Goal: Information Seeking & Learning: Learn about a topic

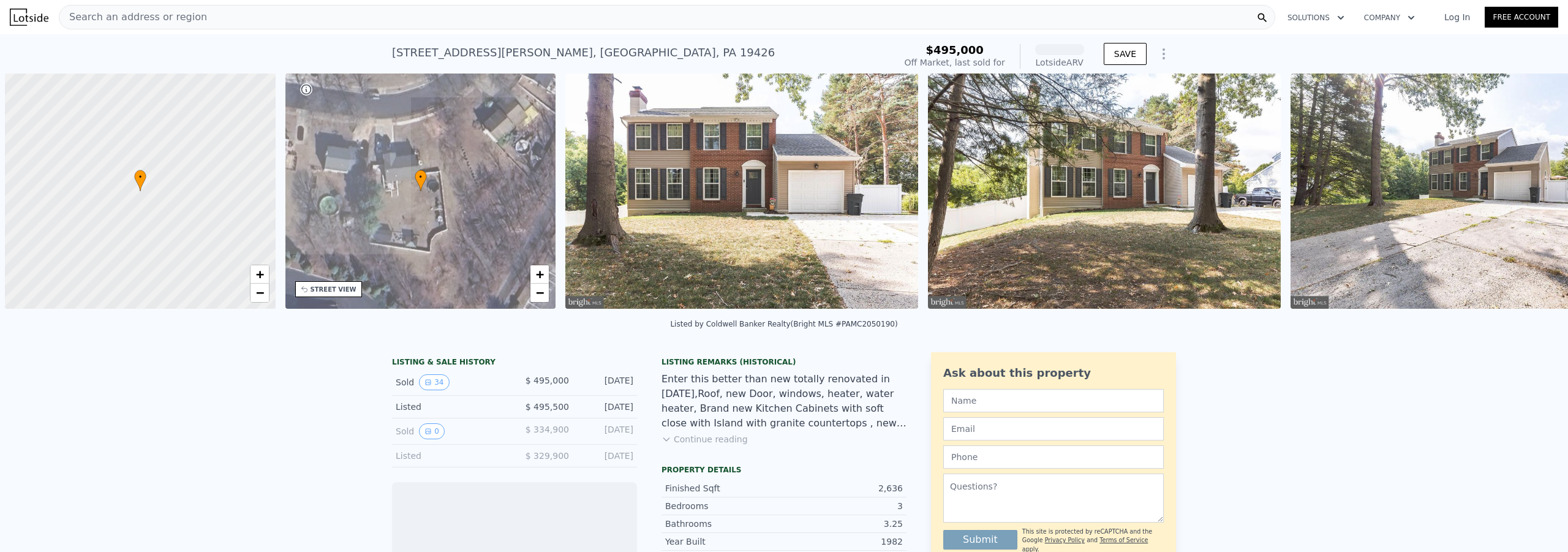
scroll to position [0, 5]
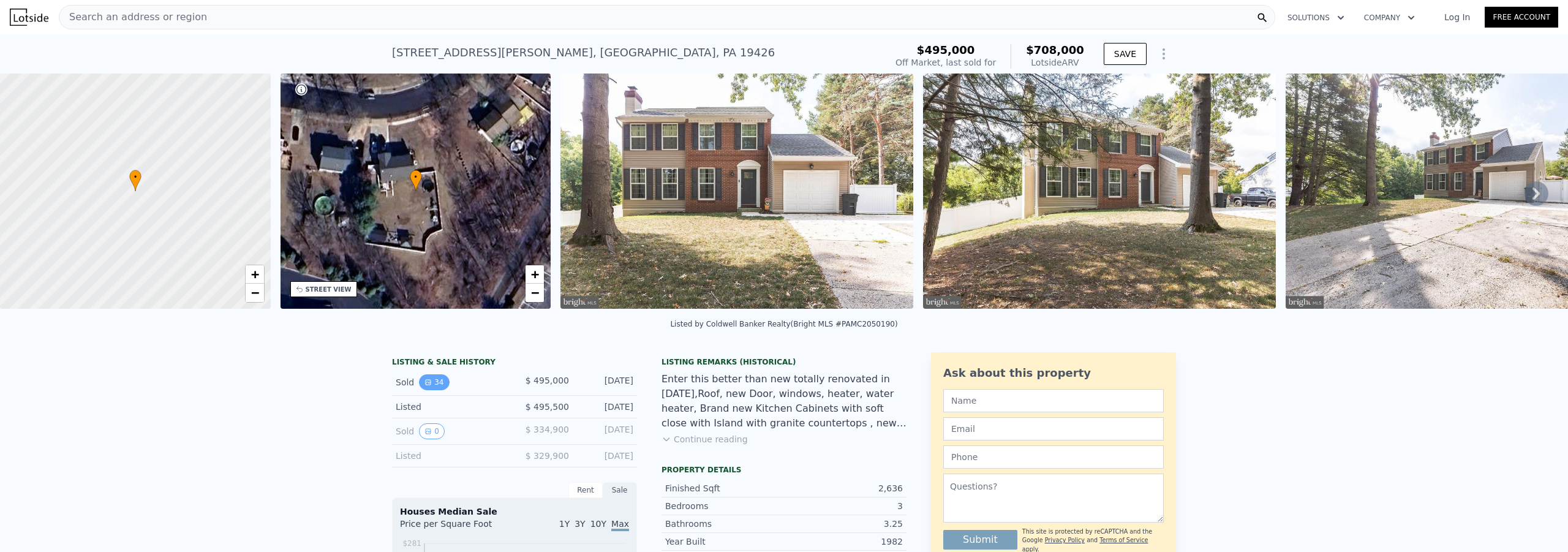
click at [427, 390] on button "34" at bounding box center [434, 382] width 30 height 16
click at [1532, 196] on icon at bounding box center [1536, 193] width 8 height 12
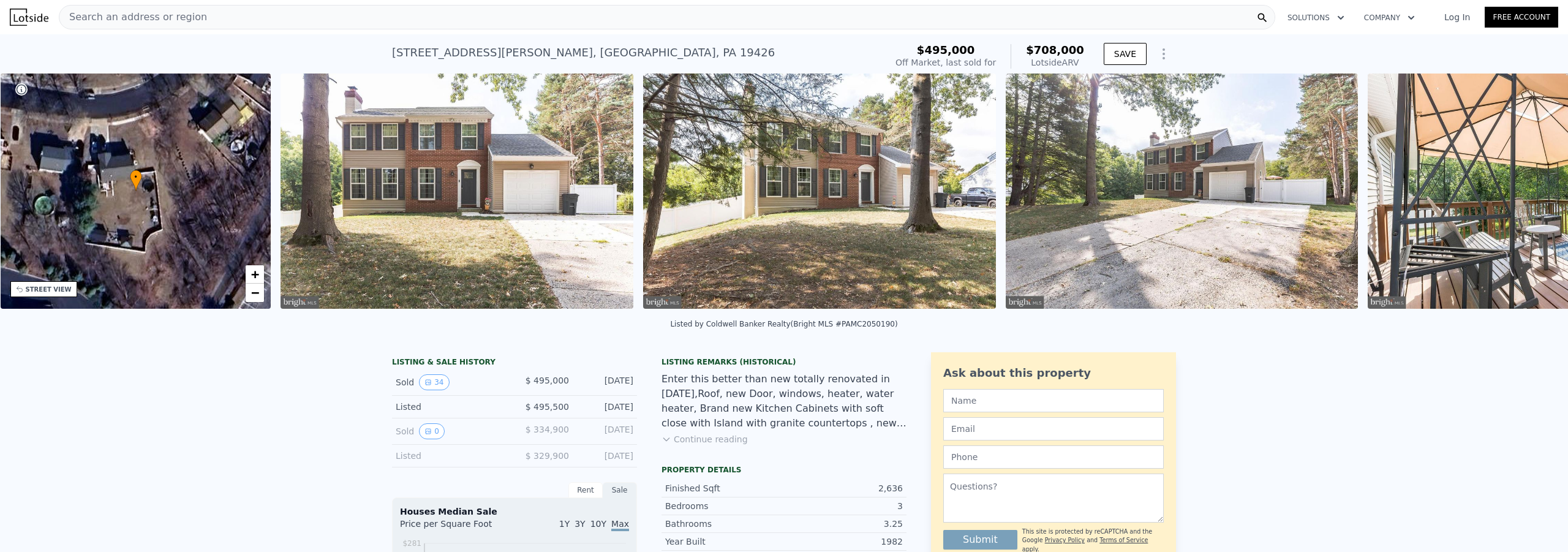
scroll to position [0, 286]
click at [1526, 196] on div "• + − • + − STREET VIEW Loading... SATELLITE VIEW" at bounding box center [784, 193] width 1568 height 240
click at [1532, 196] on icon at bounding box center [1536, 193] width 8 height 12
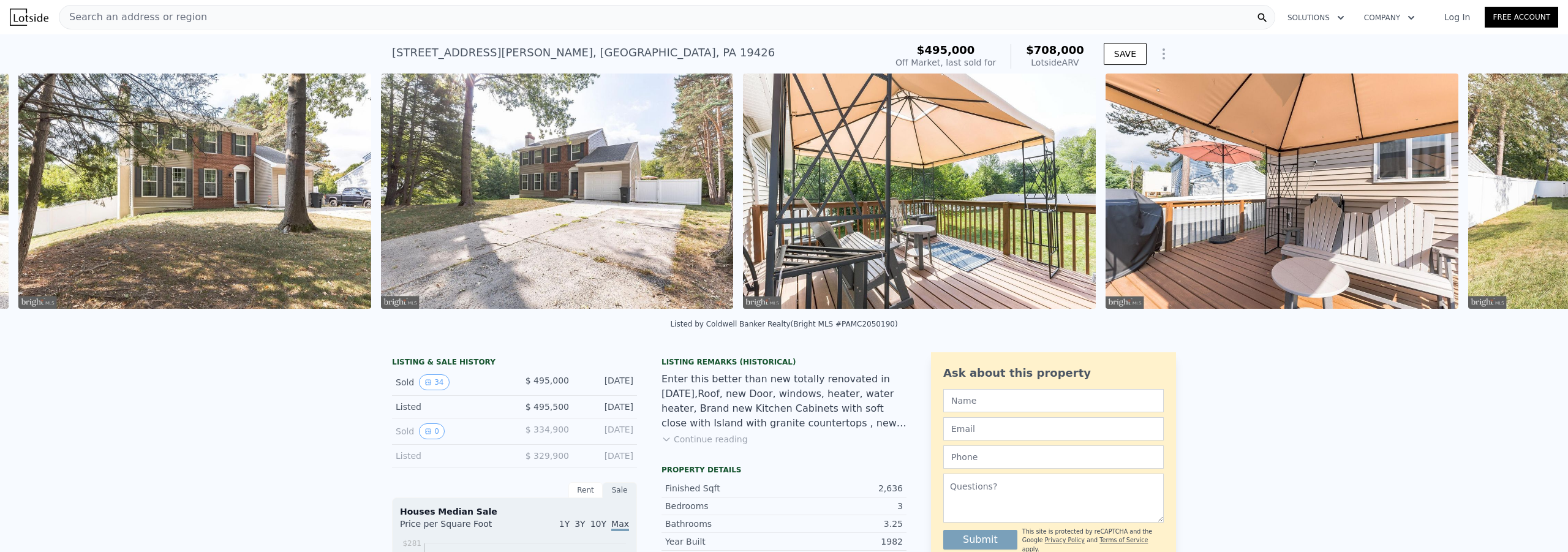
scroll to position [0, 923]
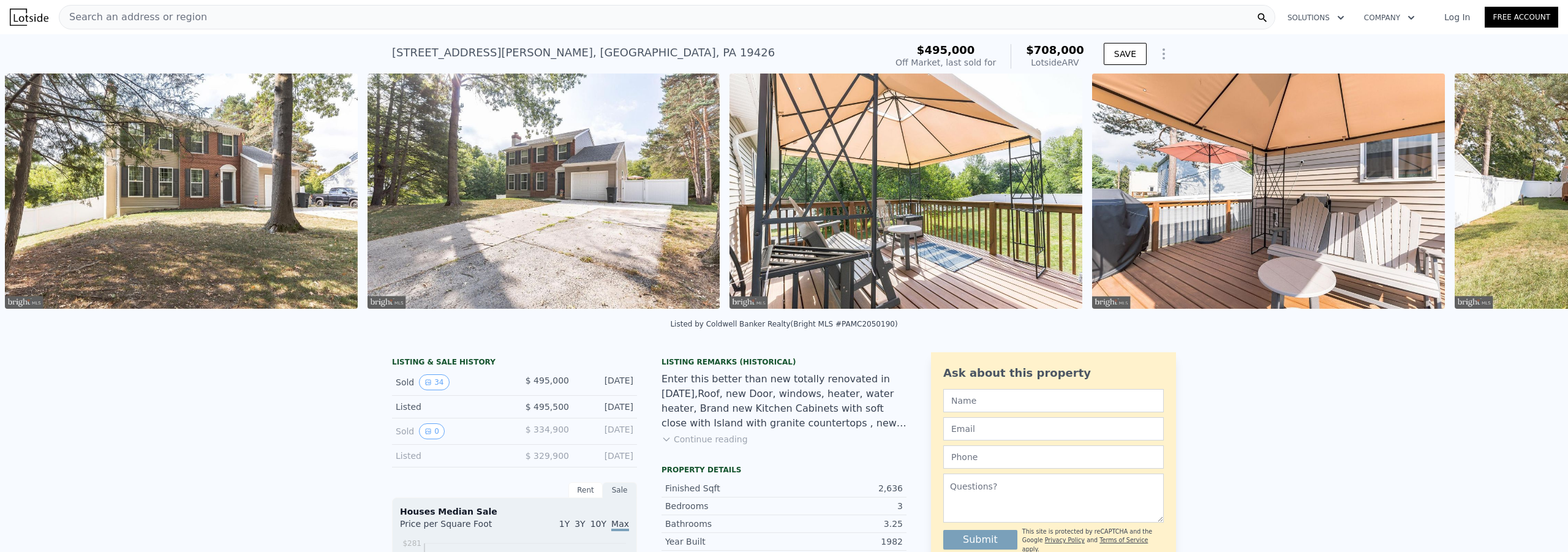
click at [1526, 196] on div "• + − • + − STREET VIEW Loading... SATELLITE VIEW" at bounding box center [784, 193] width 1568 height 240
click at [1532, 196] on icon at bounding box center [1536, 193] width 8 height 12
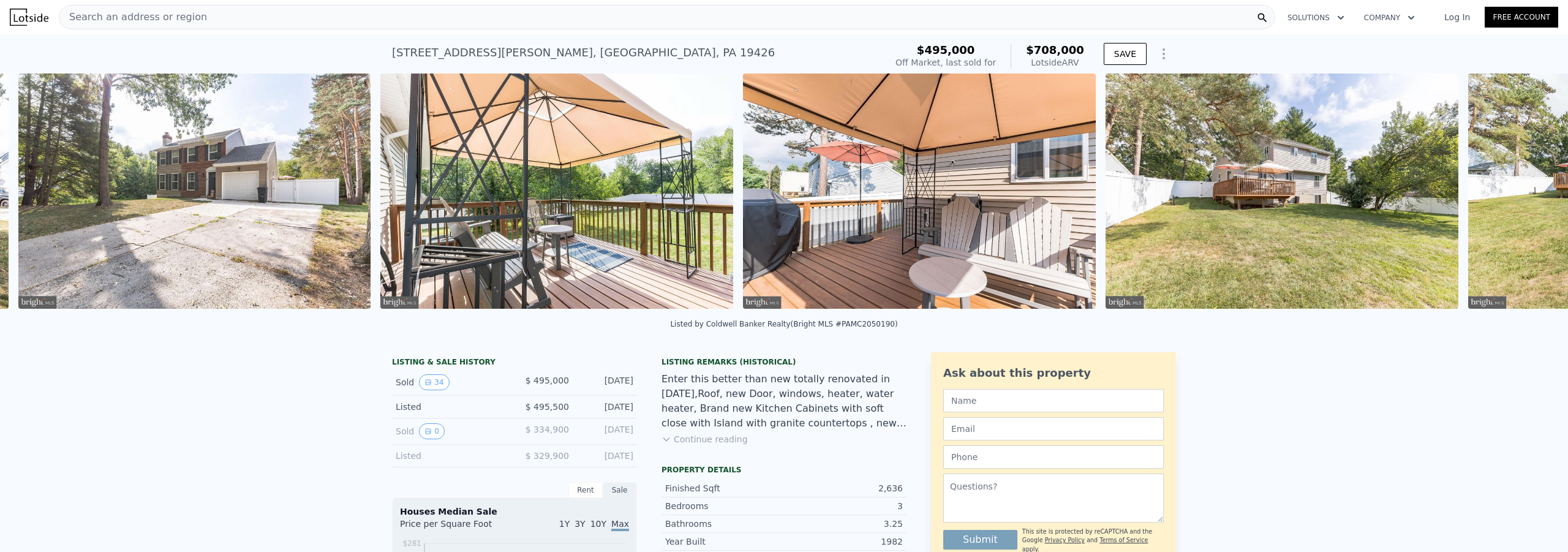
scroll to position [0, 1286]
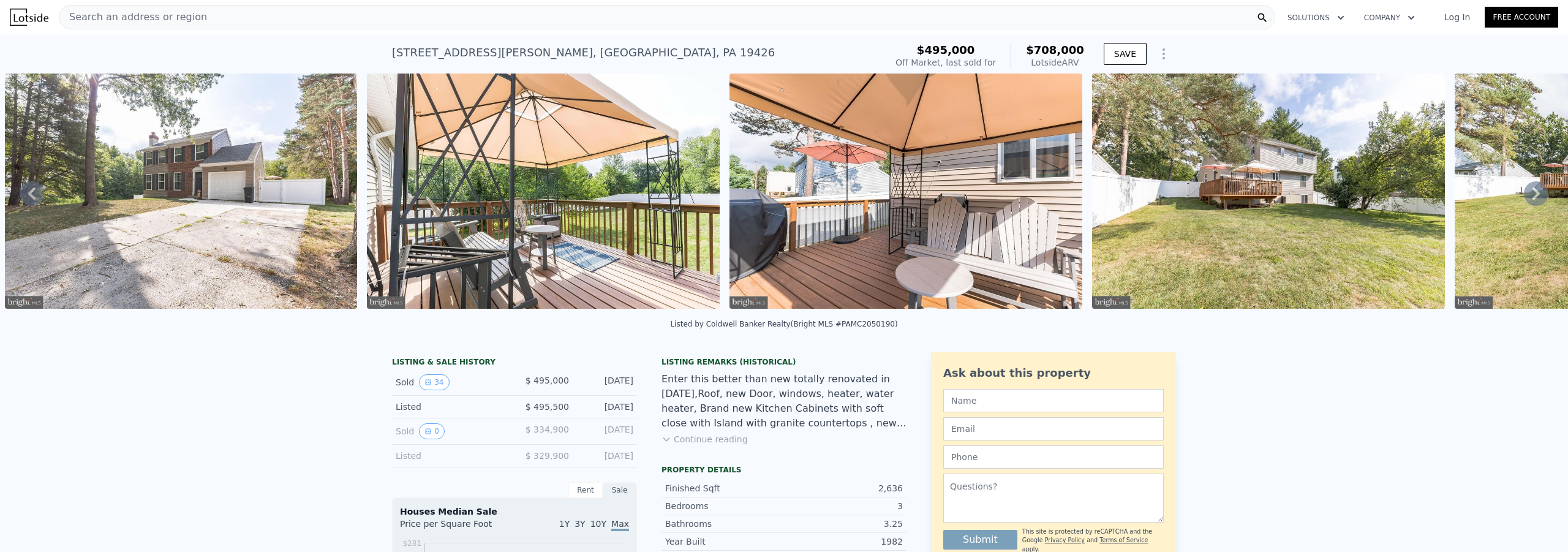
click at [1532, 196] on icon at bounding box center [1536, 193] width 8 height 12
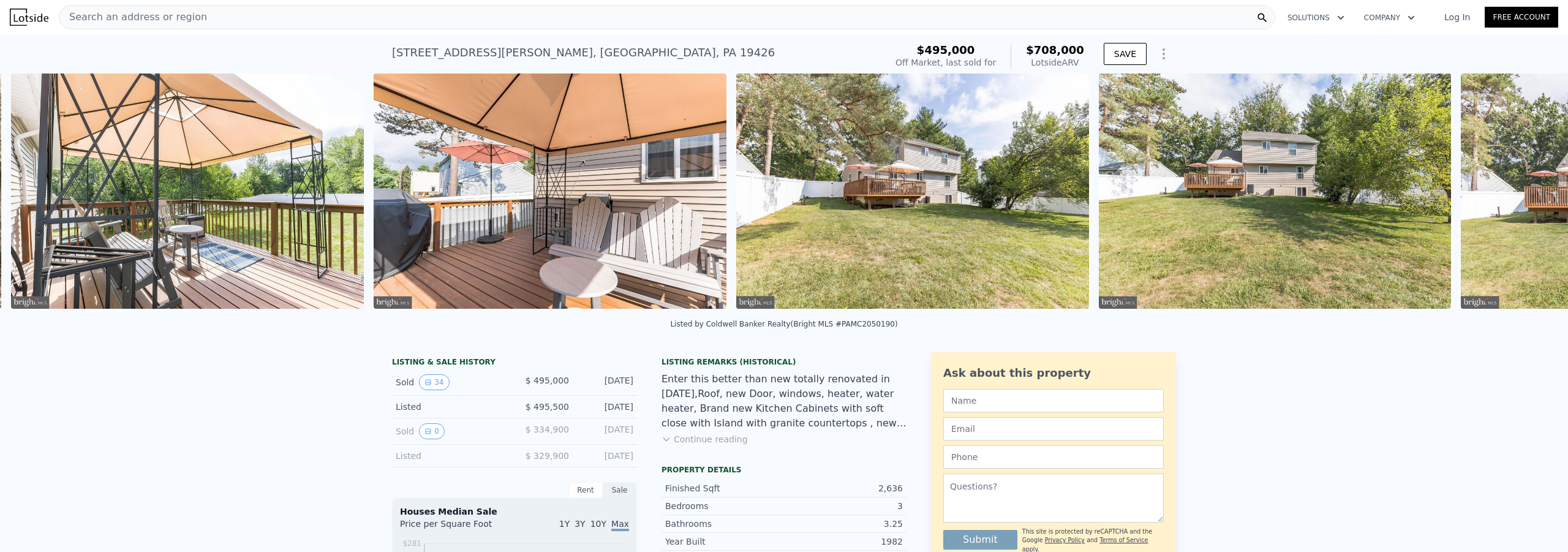
scroll to position [0, 1647]
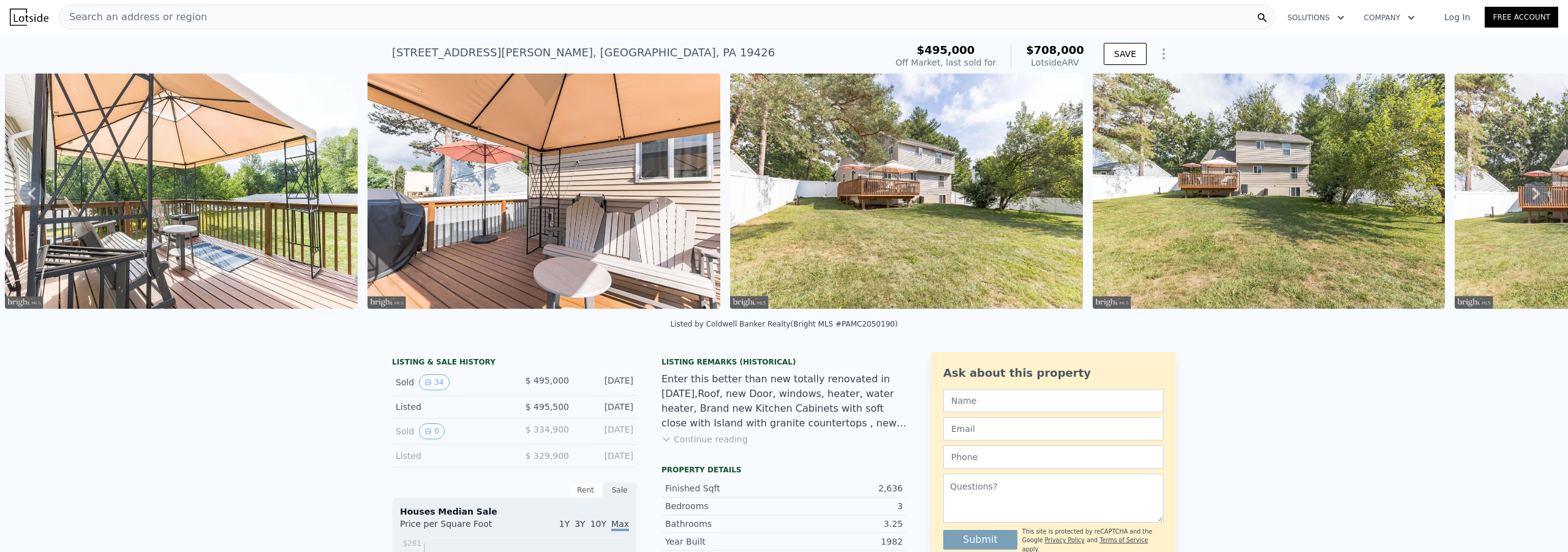
click at [34, 198] on icon at bounding box center [32, 194] width 24 height 24
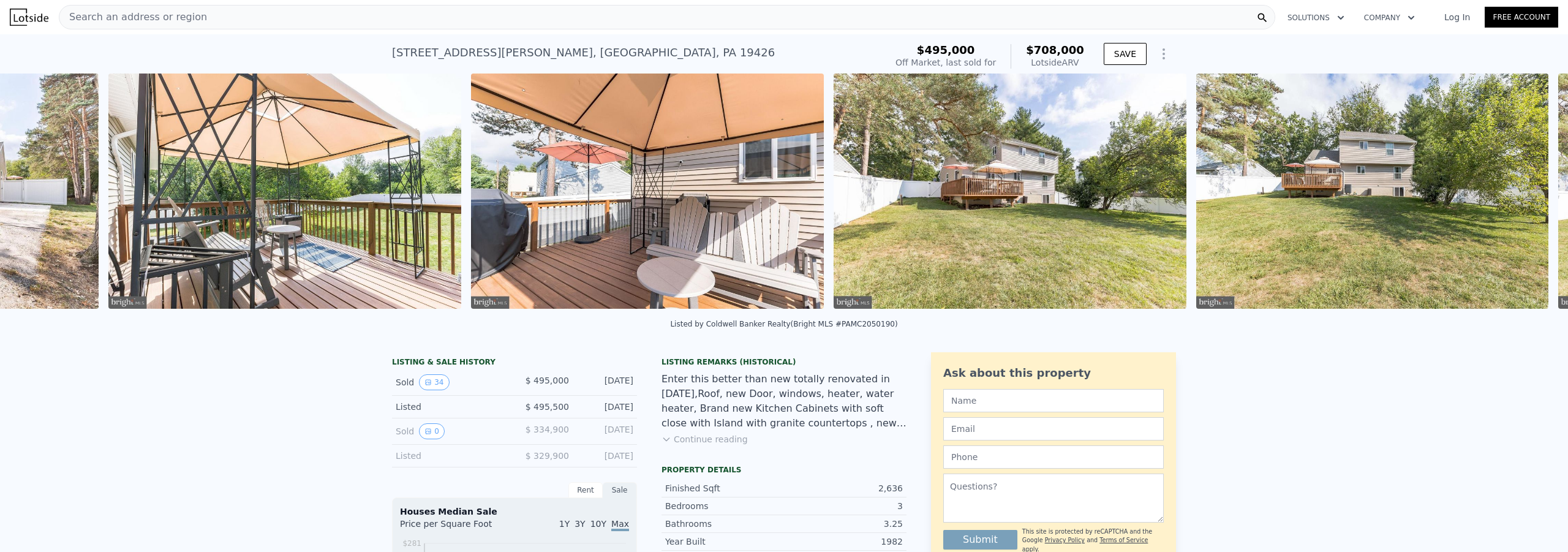
click at [34, 198] on div "• + − • + − STREET VIEW Loading... SATELLITE VIEW" at bounding box center [784, 193] width 1568 height 240
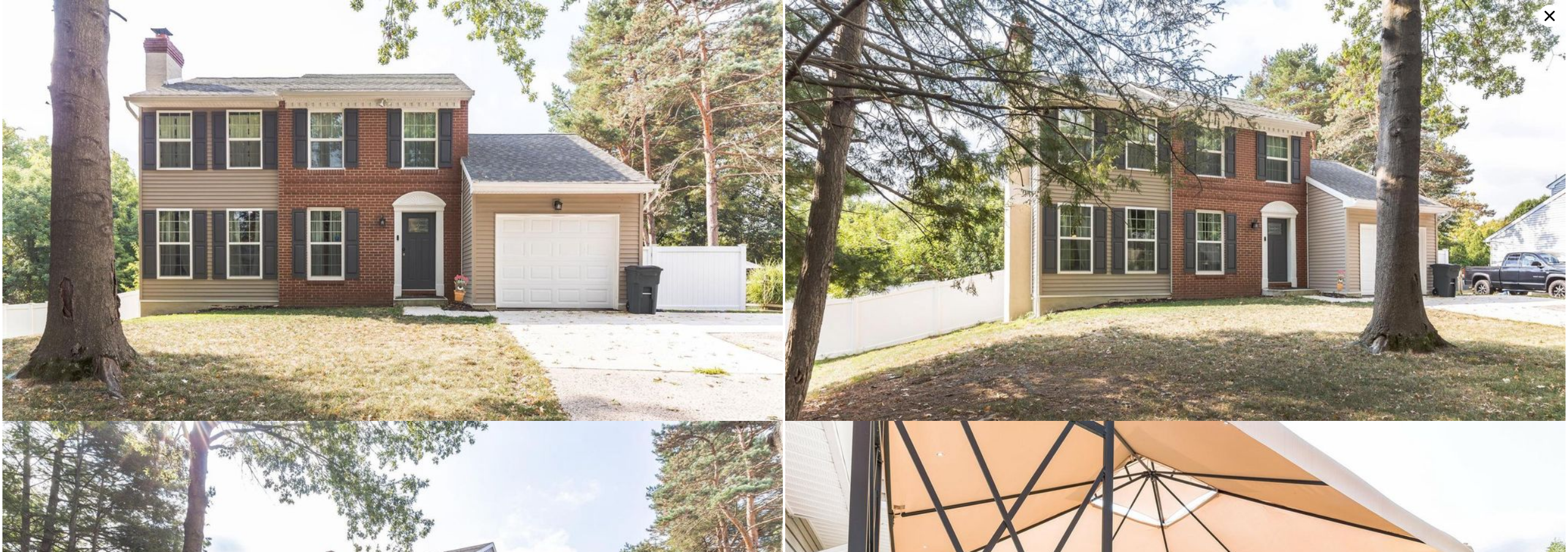
scroll to position [0, 1308]
click at [34, 198] on div "​" at bounding box center [784, 276] width 1568 height 552
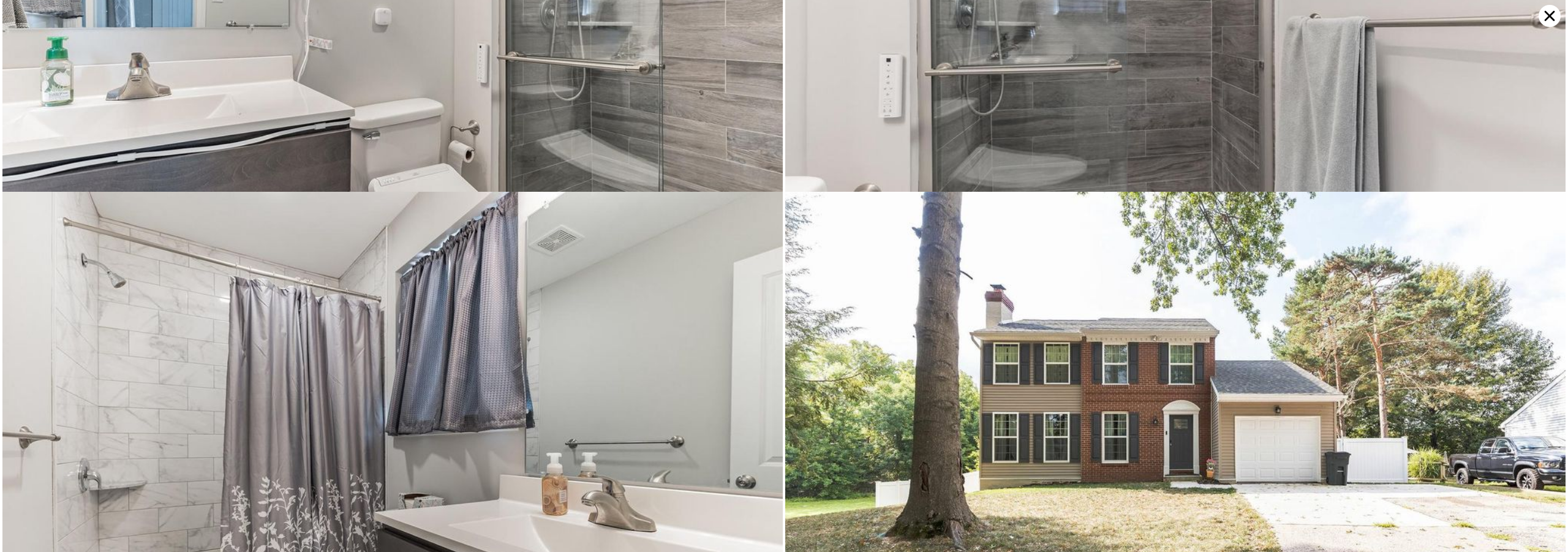
scroll to position [6696, 0]
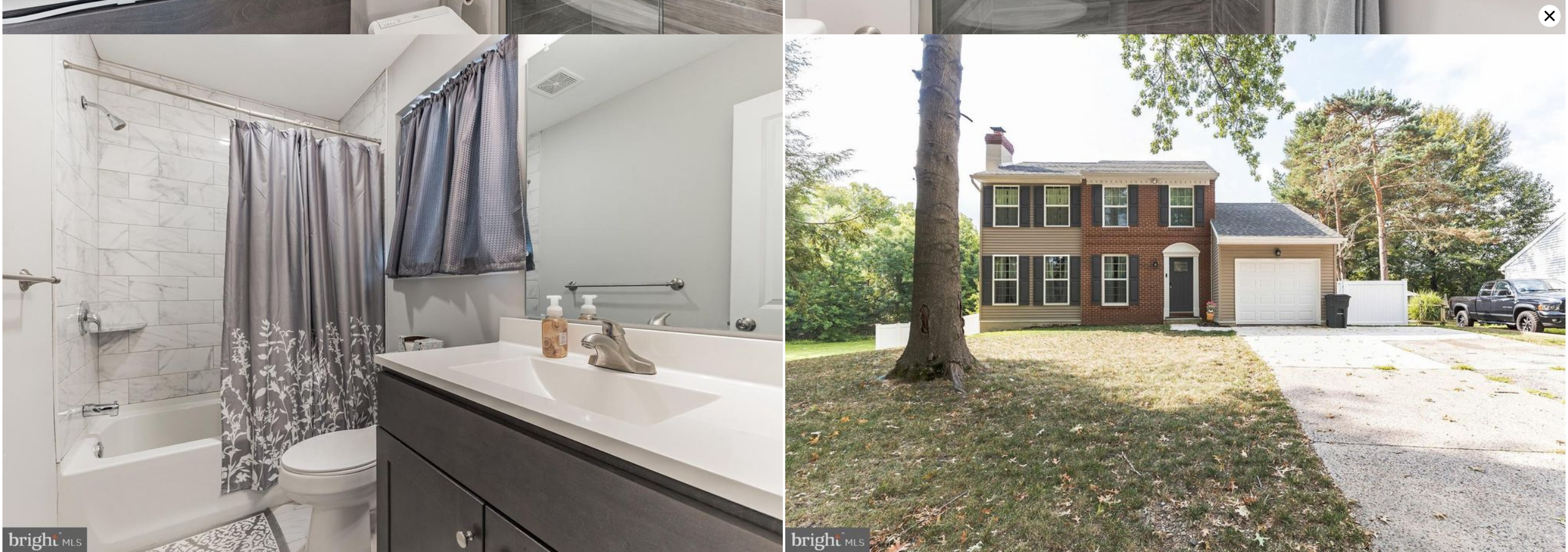
click at [1542, 18] on icon at bounding box center [1549, 16] width 22 height 22
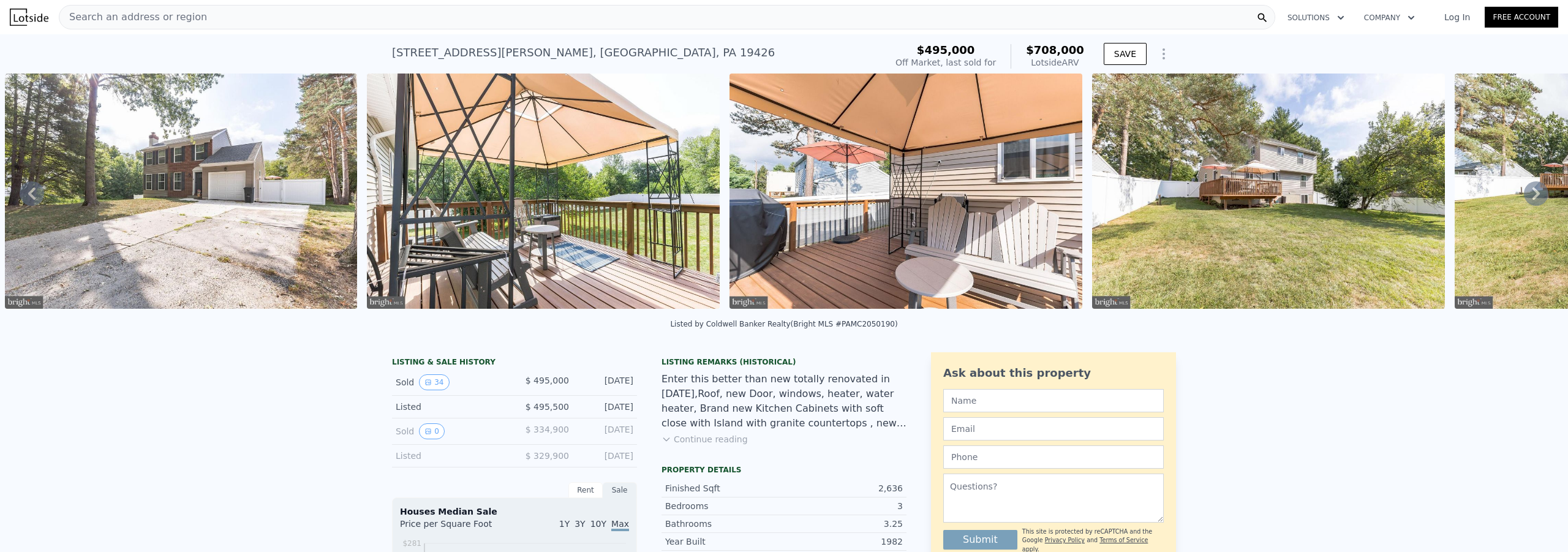
click at [689, 445] on button "Continue reading" at bounding box center [704, 439] width 86 height 12
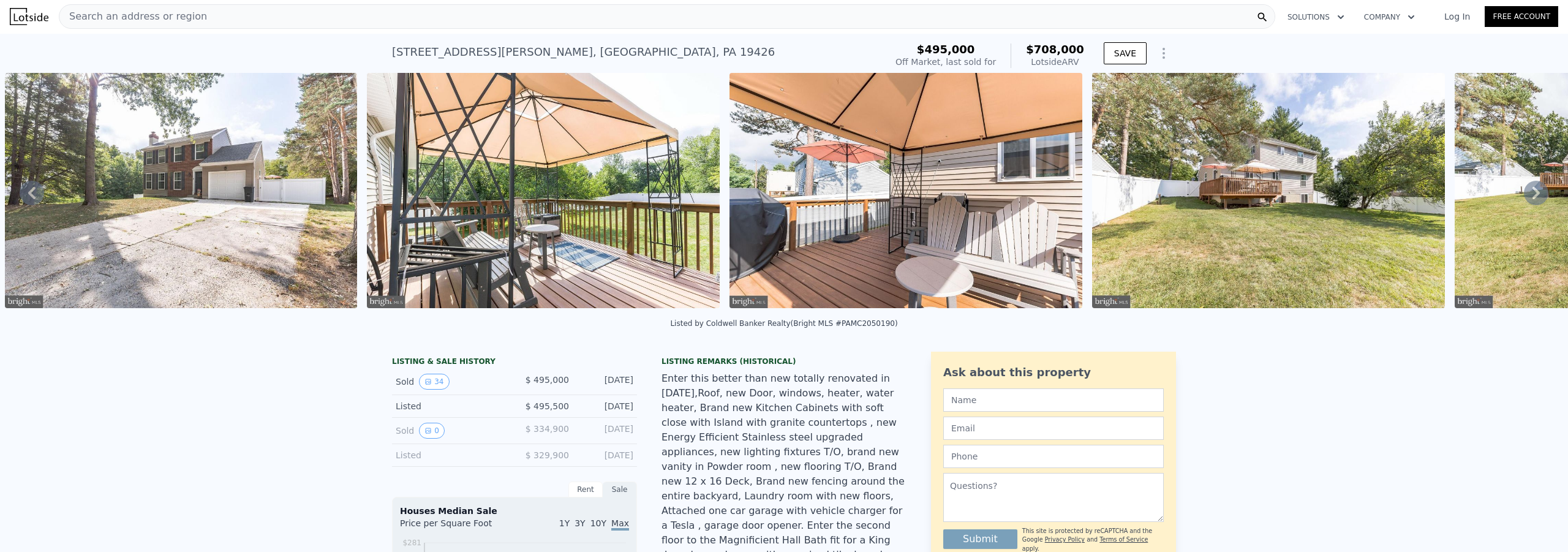
scroll to position [0, 0]
click at [1524, 195] on icon at bounding box center [1536, 194] width 24 height 24
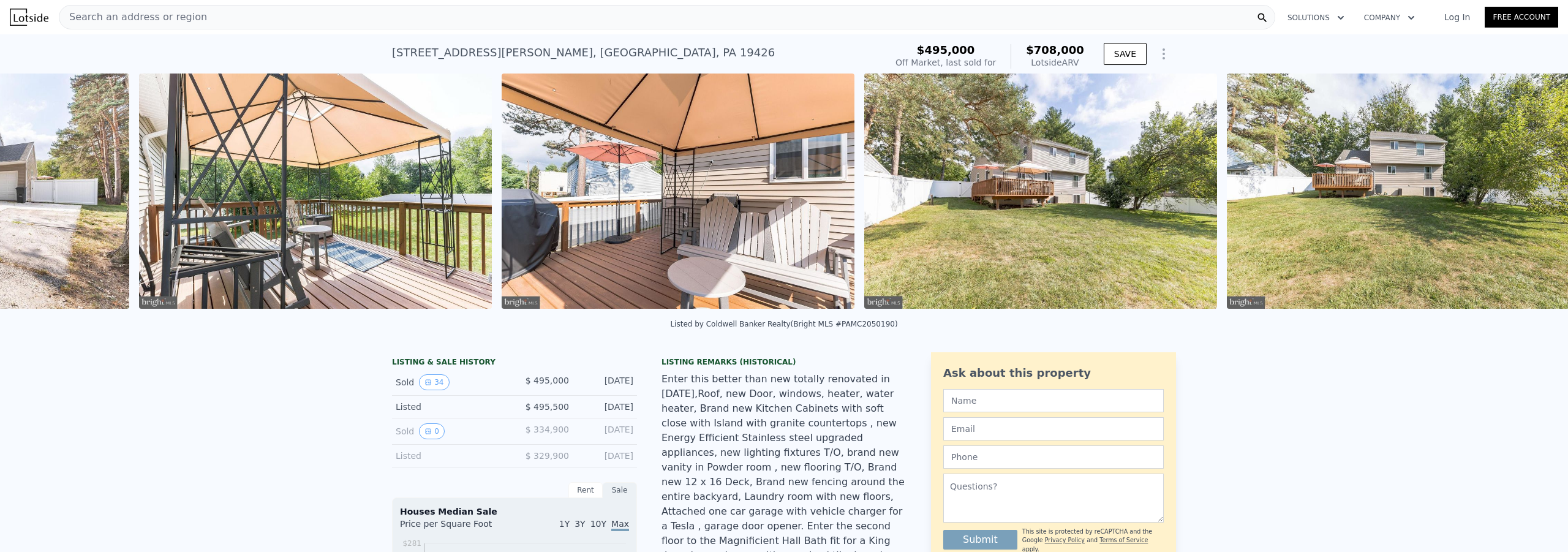
scroll to position [0, 1647]
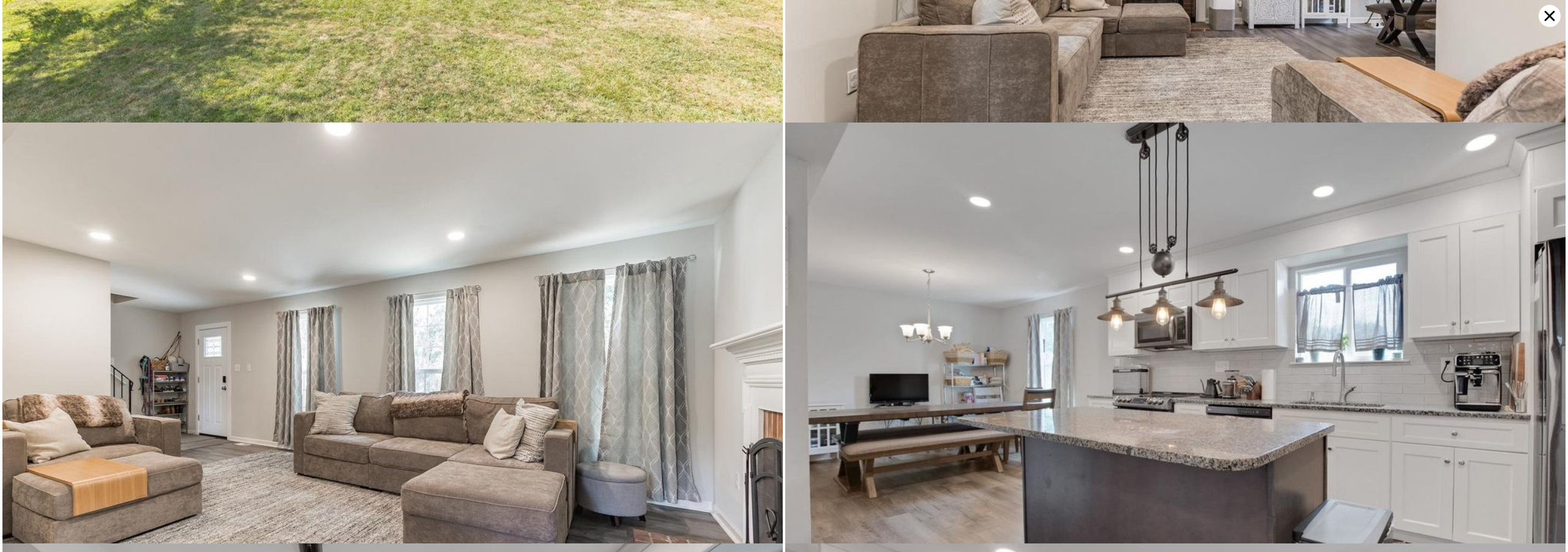
scroll to position [1683, 0]
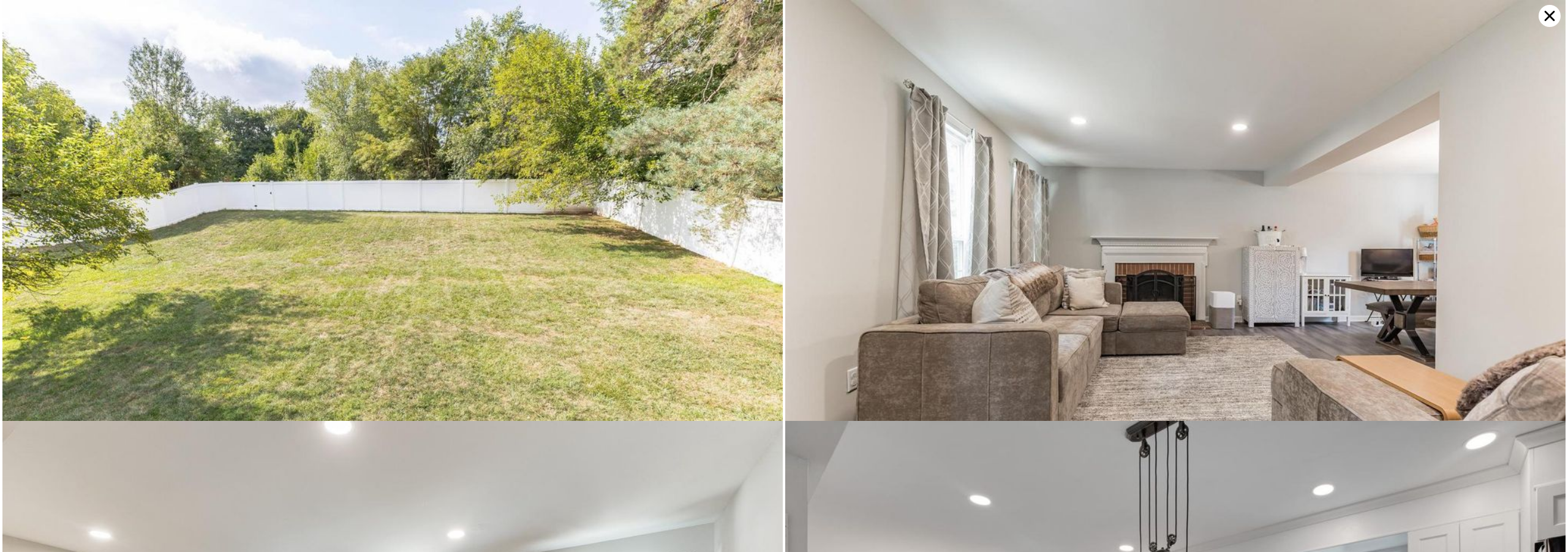
click at [1542, 17] on icon at bounding box center [1549, 16] width 22 height 22
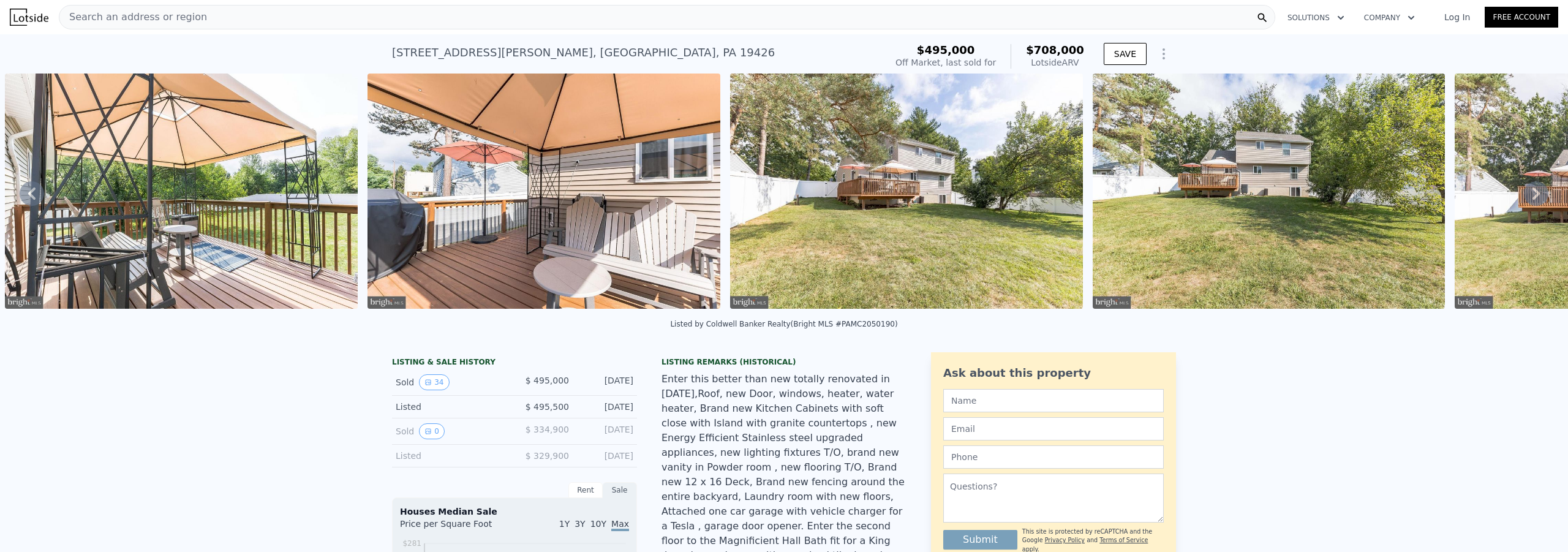
click at [408, 435] on div "Sold 0" at bounding box center [450, 431] width 109 height 16
click at [400, 413] on div "Listed" at bounding box center [450, 406] width 109 height 12
drag, startPoint x: 399, startPoint y: 443, endPoint x: 411, endPoint y: 441, distance: 12.2
click at [399, 439] on div "Sold 0" at bounding box center [450, 431] width 109 height 16
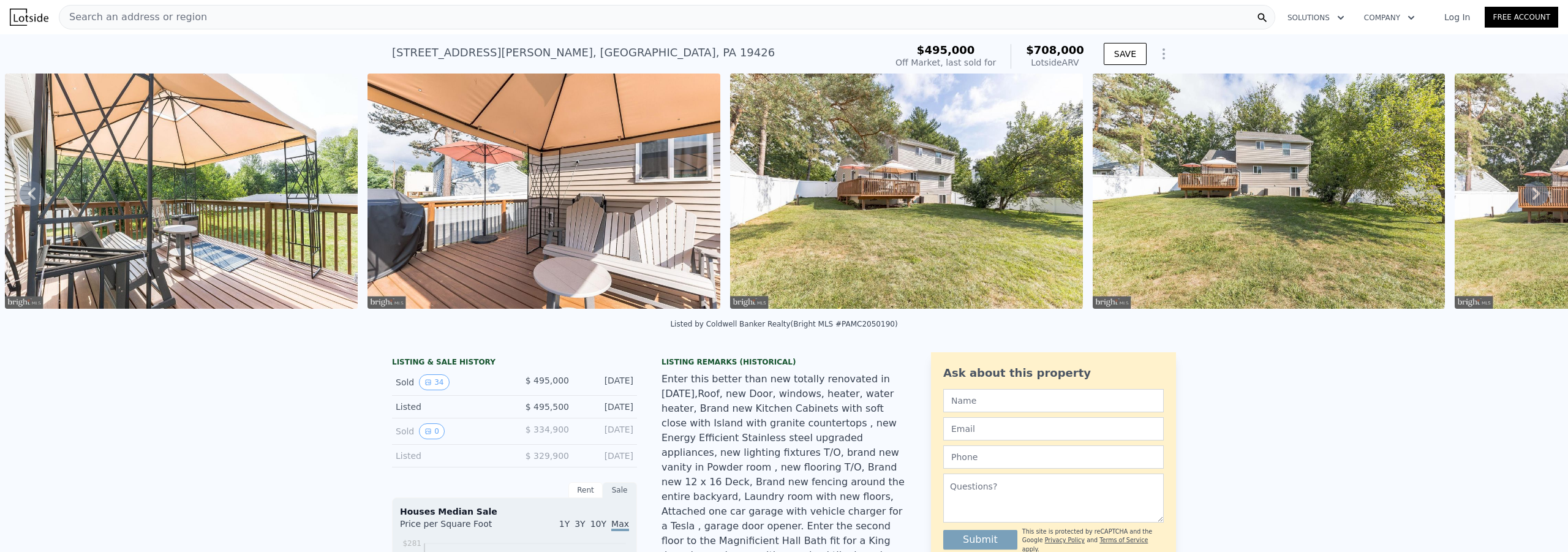
click at [412, 439] on div "Sold 0" at bounding box center [450, 431] width 109 height 16
click at [426, 434] on icon "View historical data" at bounding box center [428, 431] width 5 height 5
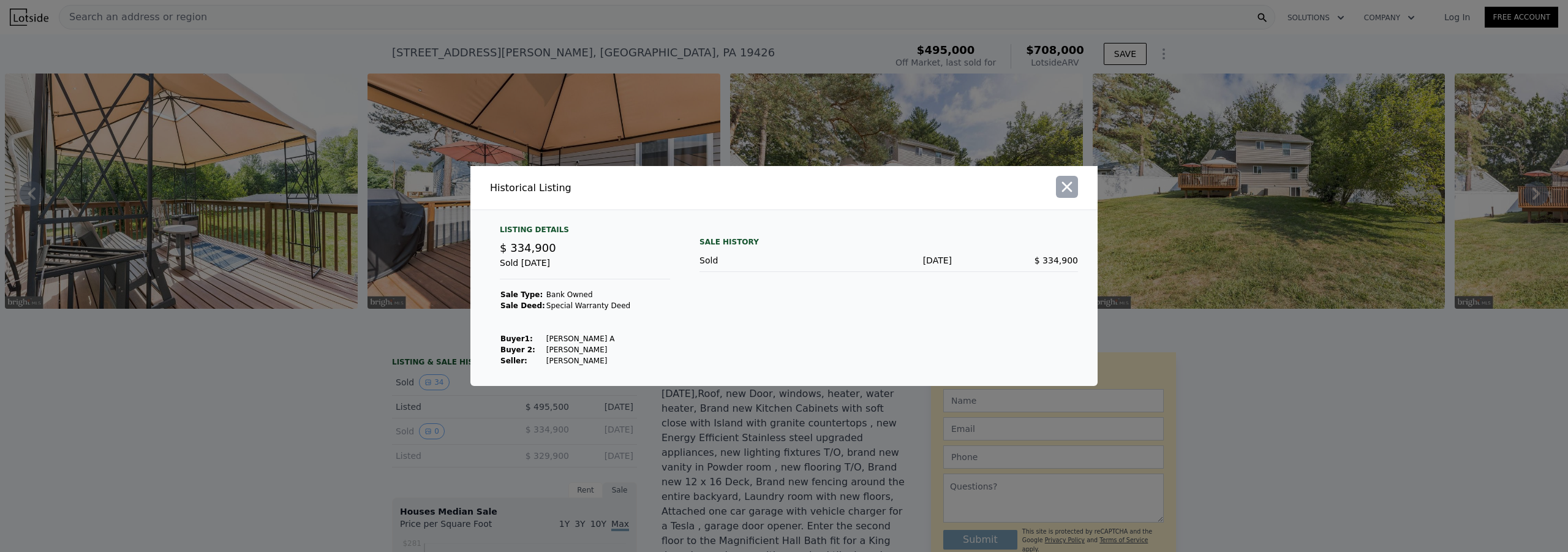
click at [1066, 182] on icon "button" at bounding box center [1066, 187] width 17 height 17
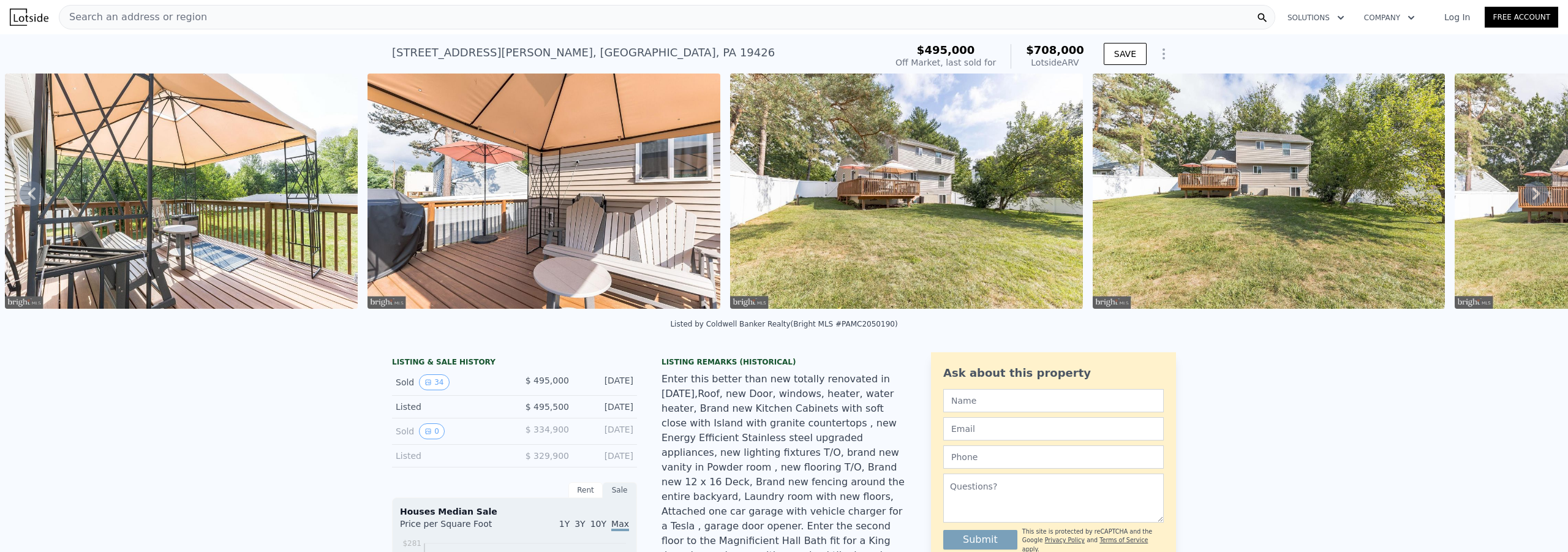
scroll to position [0, 1286]
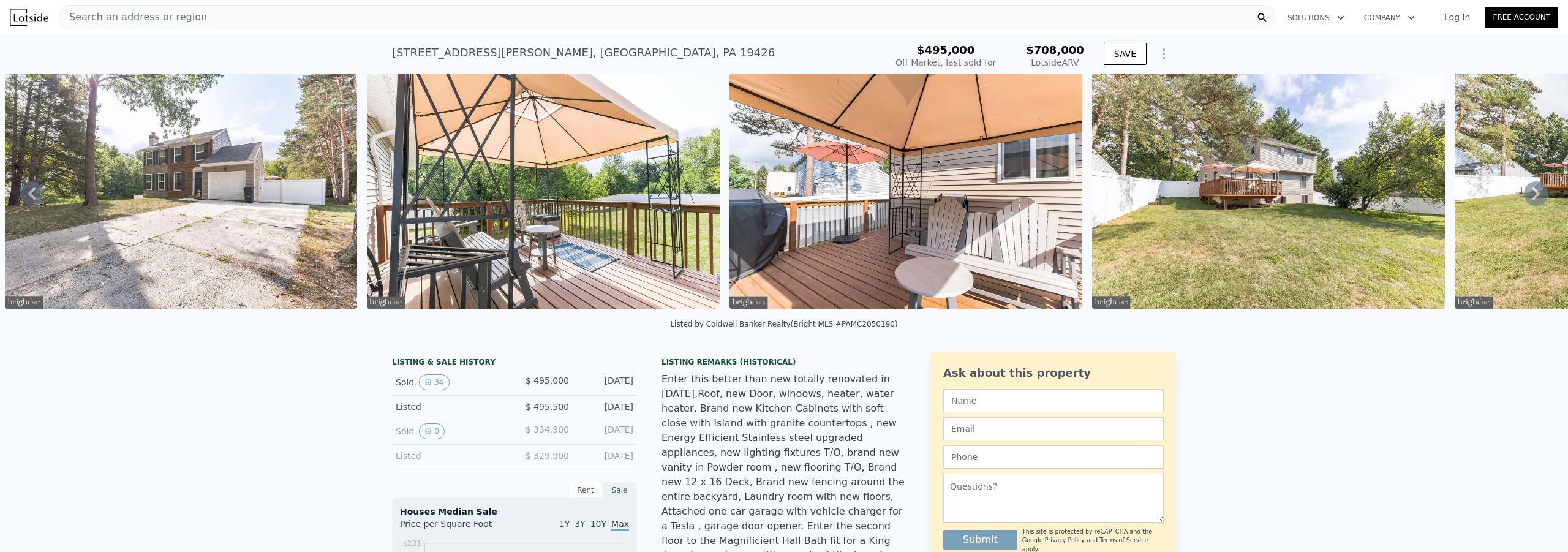
click at [204, 206] on img at bounding box center [181, 191] width 353 height 235
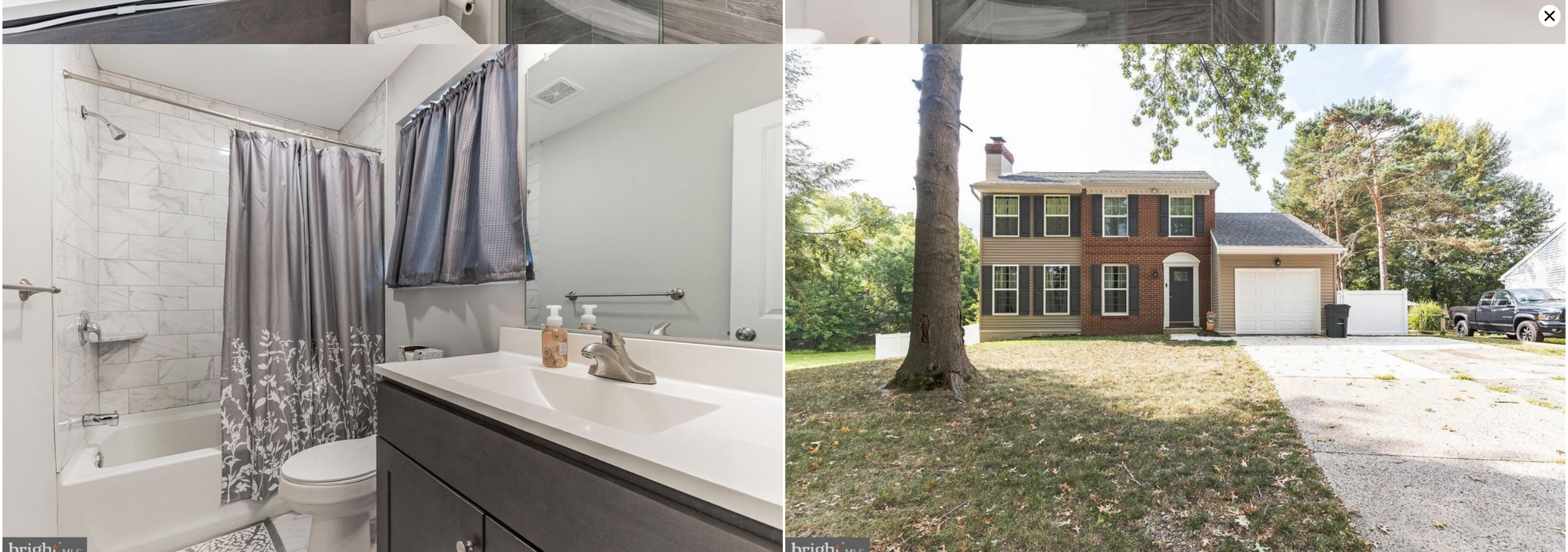
scroll to position [6696, 0]
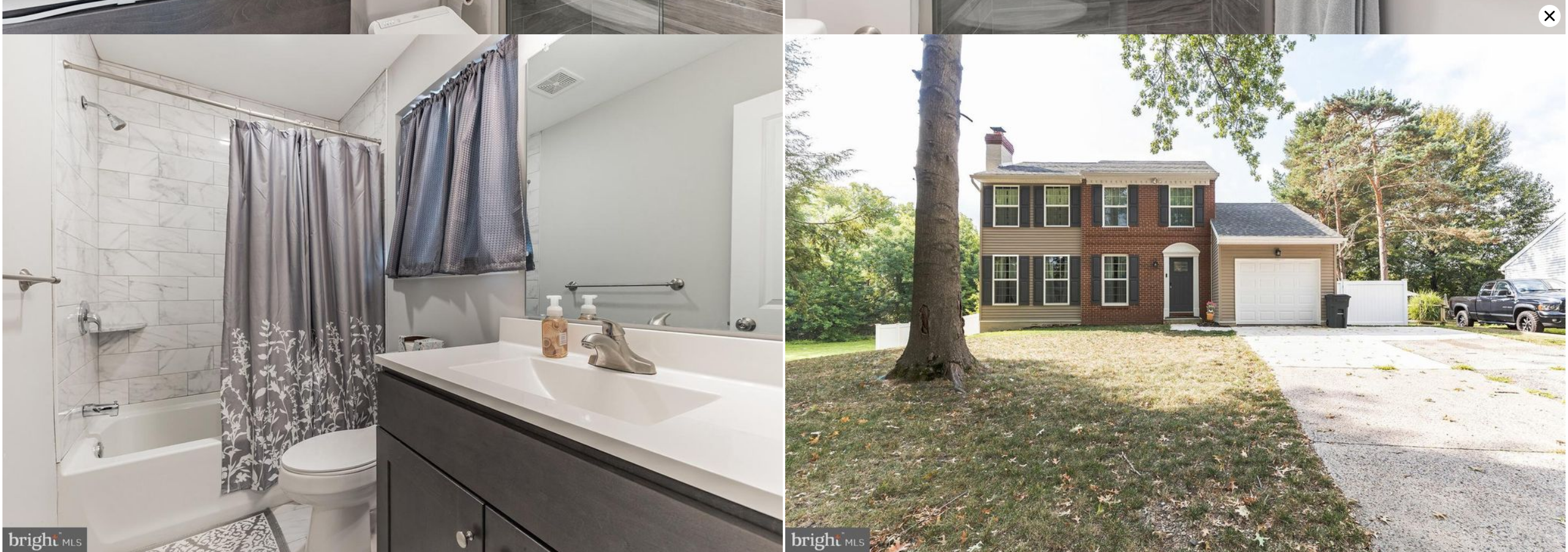
click at [1551, 10] on icon at bounding box center [1549, 16] width 22 height 22
